Goal: Find specific page/section: Find specific page/section

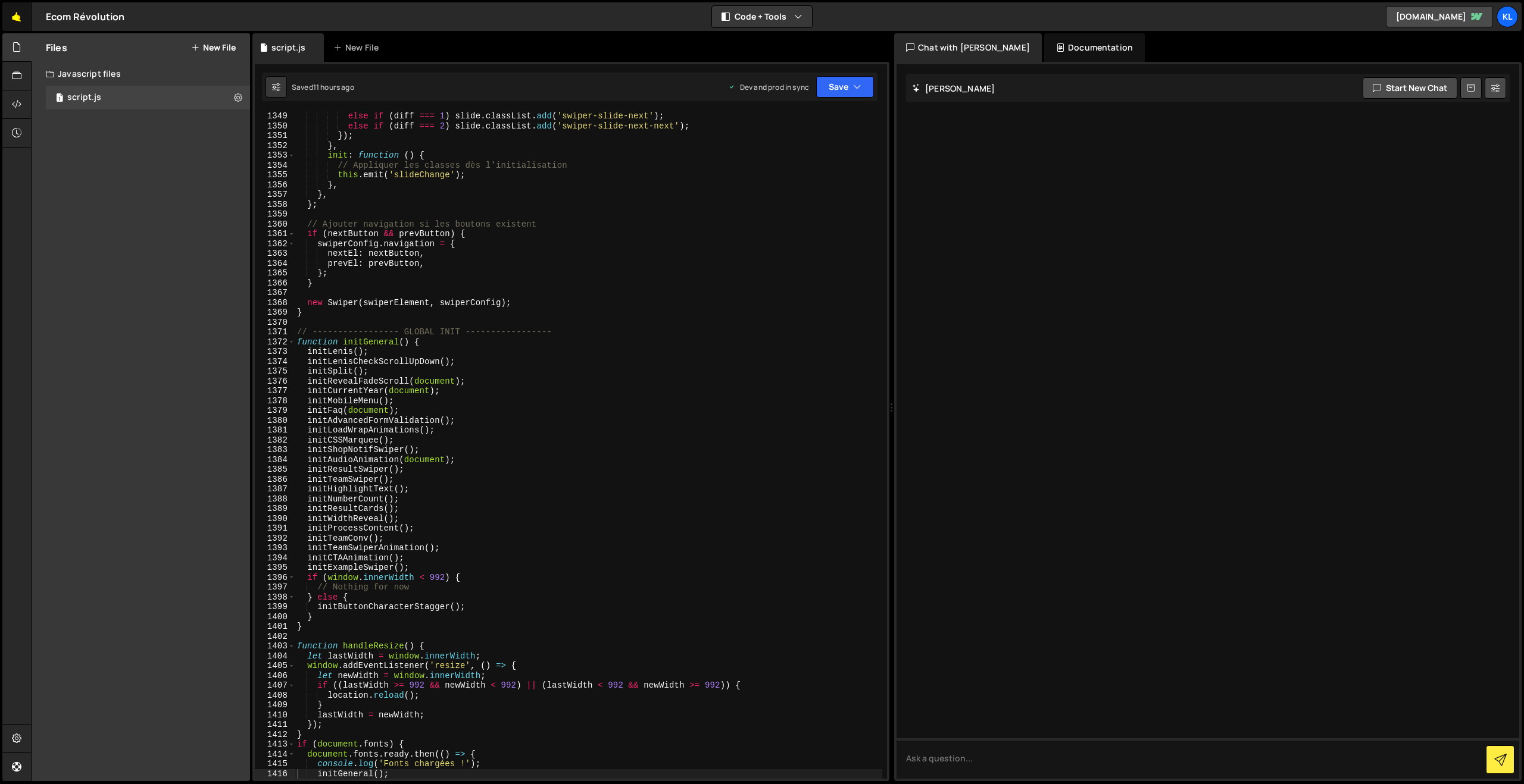
scroll to position [13238, 0]
click at [14, 14] on link "🤙" at bounding box center [17, 16] width 29 height 28
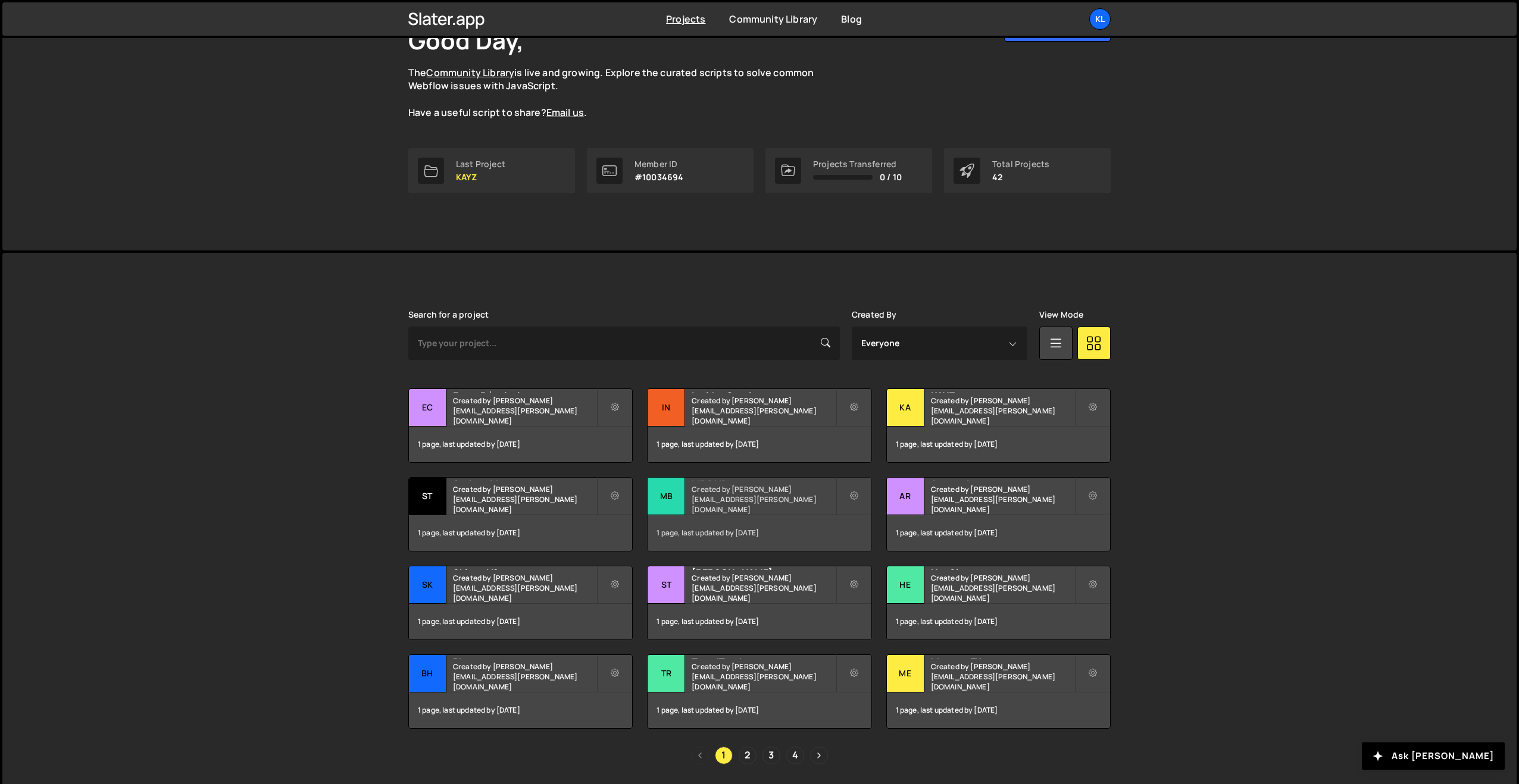
scroll to position [130, 0]
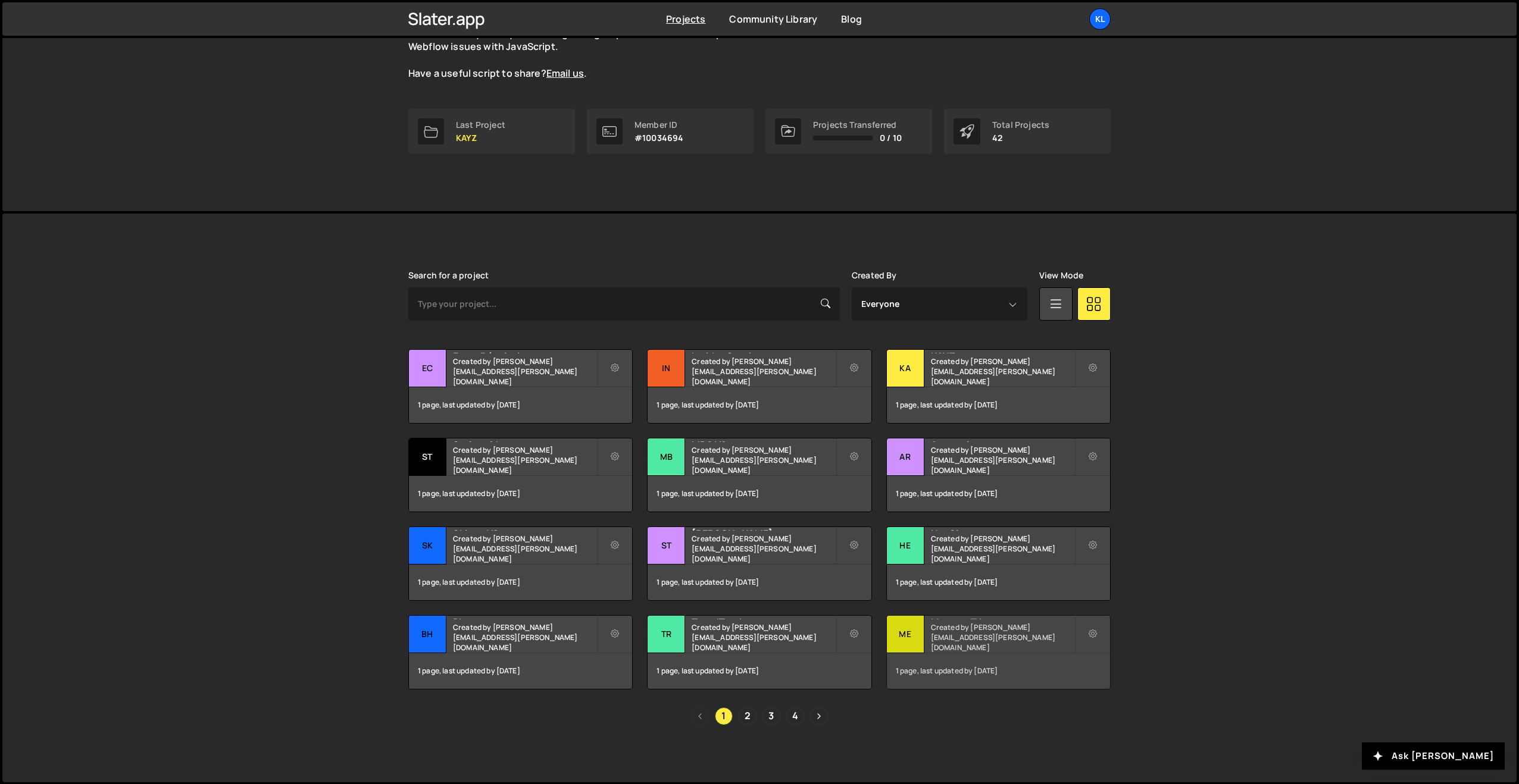
click at [984, 619] on h2 "MercureFX" at bounding box center [1003, 618] width 144 height 3
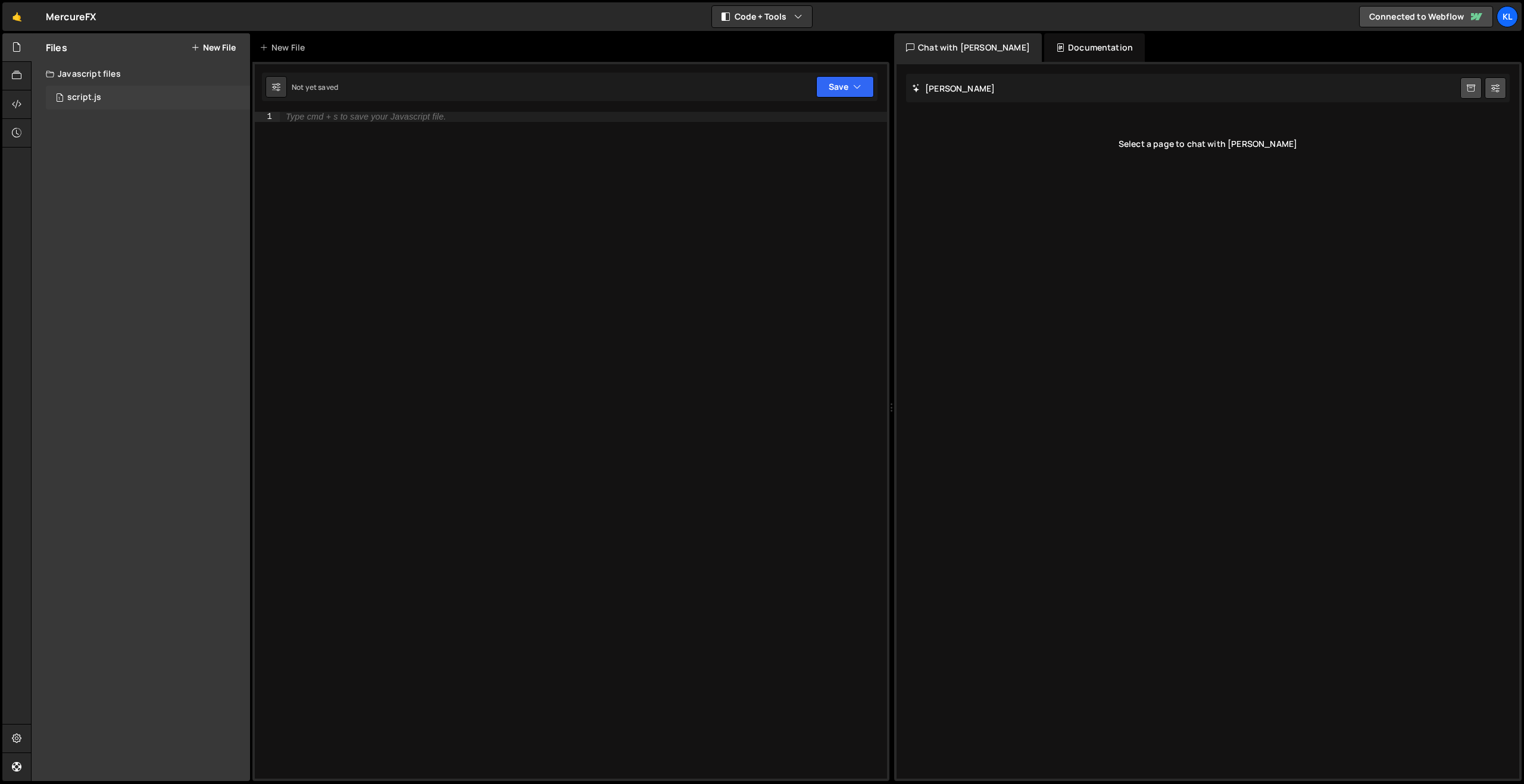
click at [127, 103] on div "1 script.js 0" at bounding box center [148, 98] width 204 height 24
